Goal: Task Accomplishment & Management: Complete application form

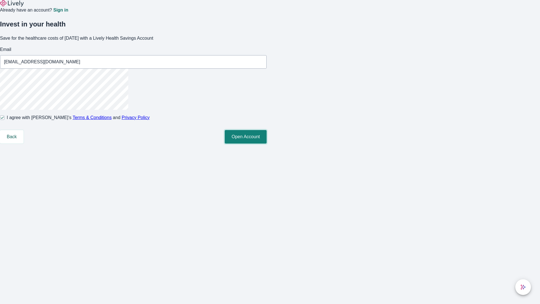
click at [267, 143] on button "Open Account" at bounding box center [246, 136] width 42 height 13
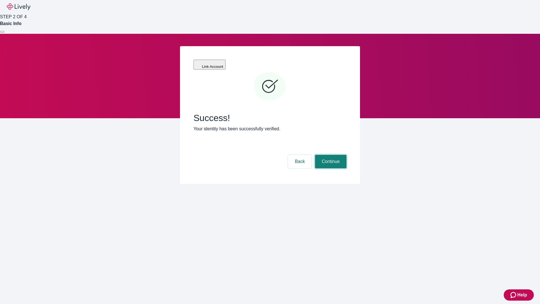
click at [330, 155] on button "Continue" at bounding box center [330, 161] width 31 height 13
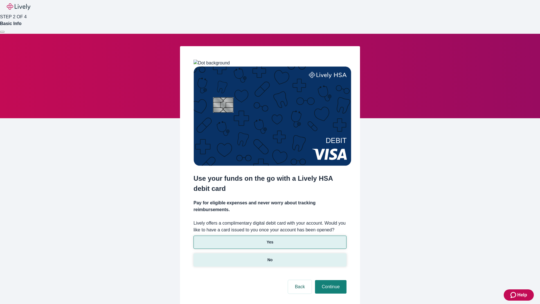
click at [270, 257] on p "No" at bounding box center [269, 260] width 5 height 6
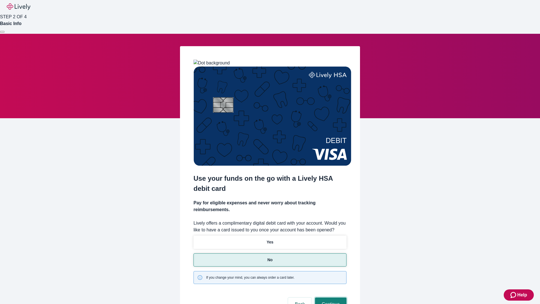
click at [330, 297] on button "Continue" at bounding box center [330, 303] width 31 height 13
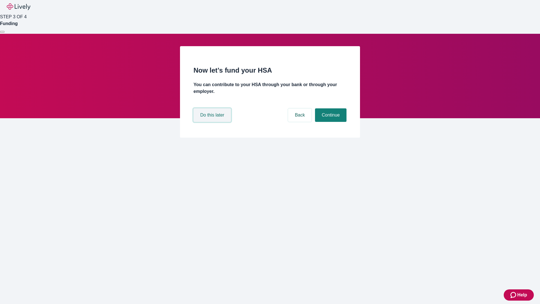
click at [213, 122] on button "Do this later" at bounding box center [211, 114] width 37 height 13
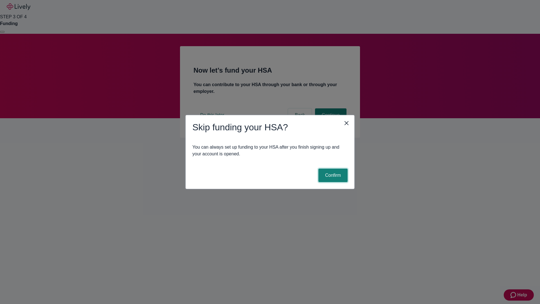
click at [332, 175] on button "Confirm" at bounding box center [332, 174] width 29 height 13
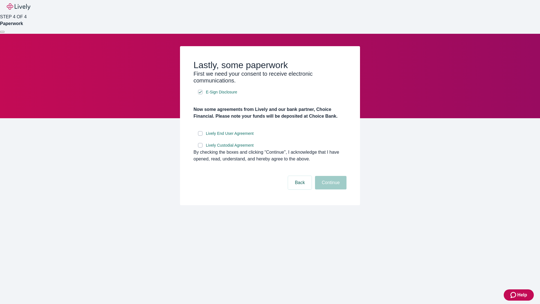
click at [200, 136] on input "Lively End User Agreement" at bounding box center [200, 133] width 4 height 4
checkbox input "true"
click at [200, 147] on input "Lively Custodial Agreement" at bounding box center [200, 145] width 4 height 4
checkbox input "true"
click at [330, 189] on button "Continue" at bounding box center [330, 182] width 31 height 13
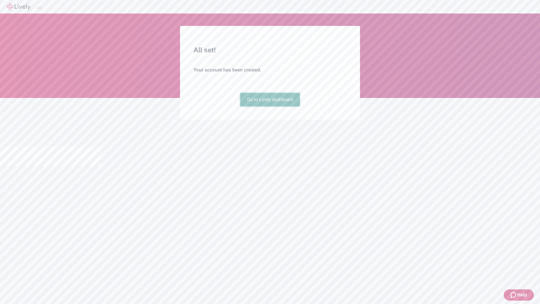
click at [270, 106] on link "Go to Lively dashboard" at bounding box center [270, 99] width 60 height 13
